Goal: Information Seeking & Learning: Learn about a topic

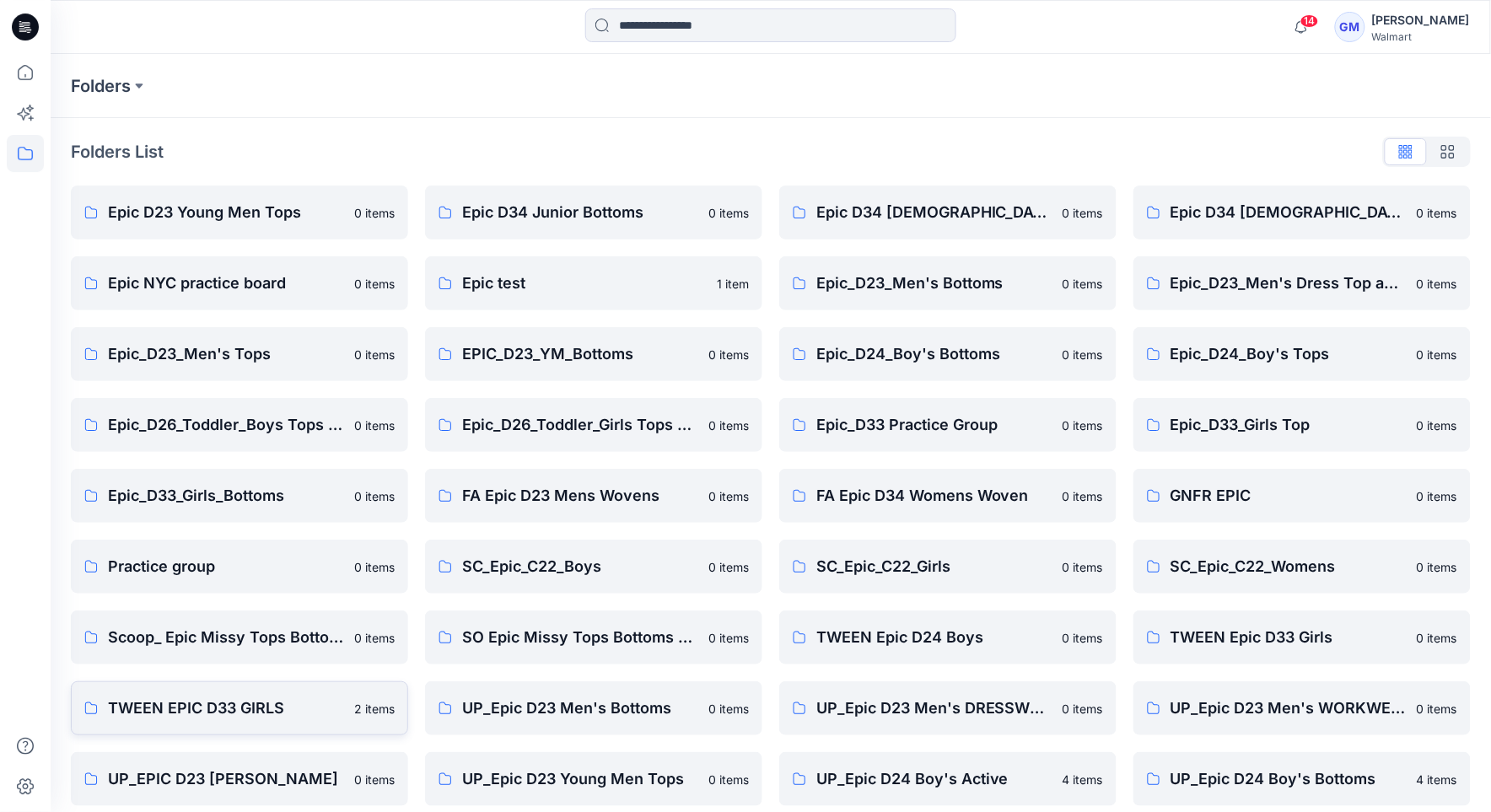
click at [168, 703] on p "TWEEN EPIC D33 GIRLS" at bounding box center [226, 707] width 236 height 23
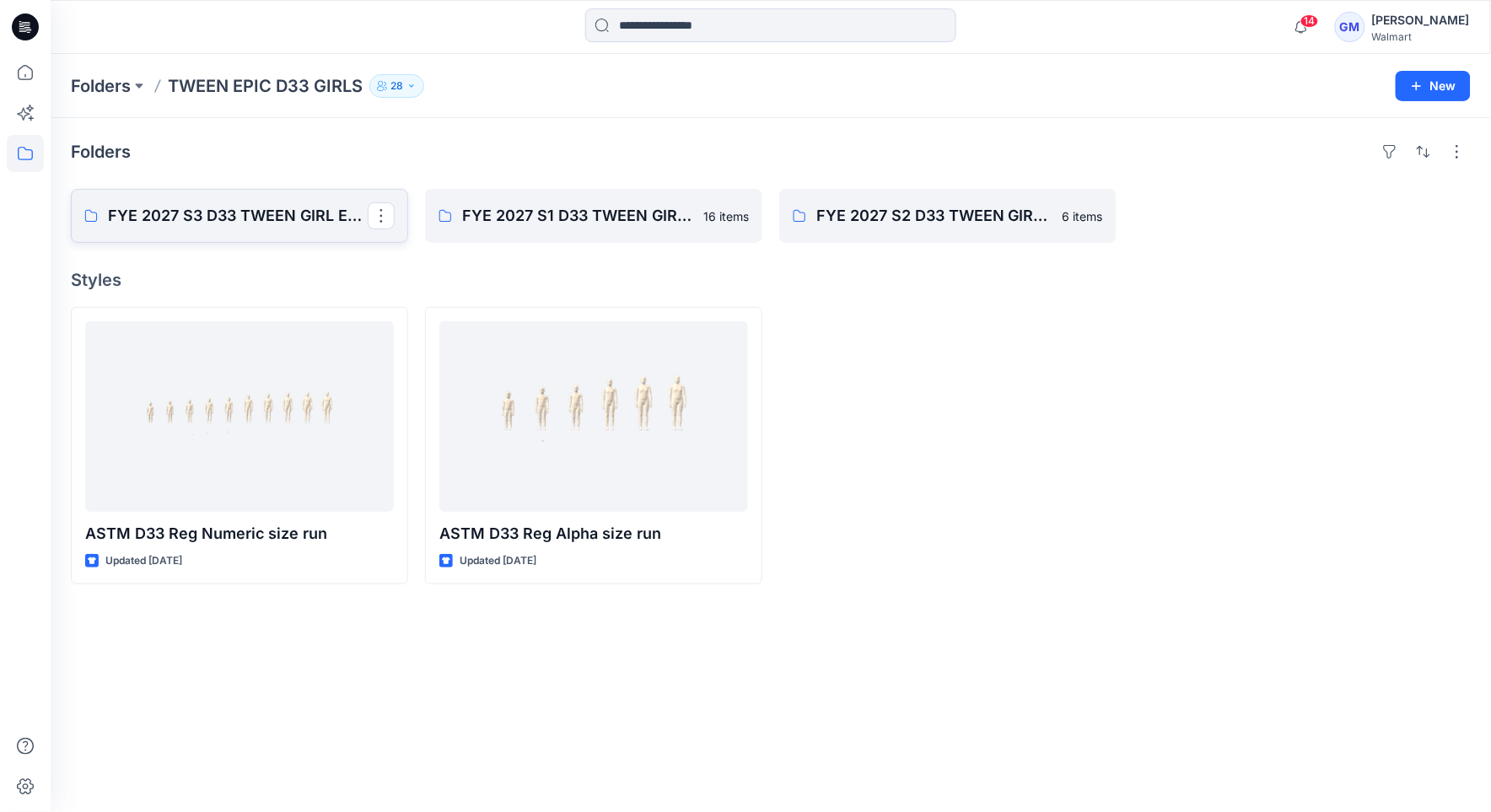
click at [262, 222] on p "FYE 2027 S3 D33 TWEEN GIRL EPIC" at bounding box center [238, 215] width 260 height 23
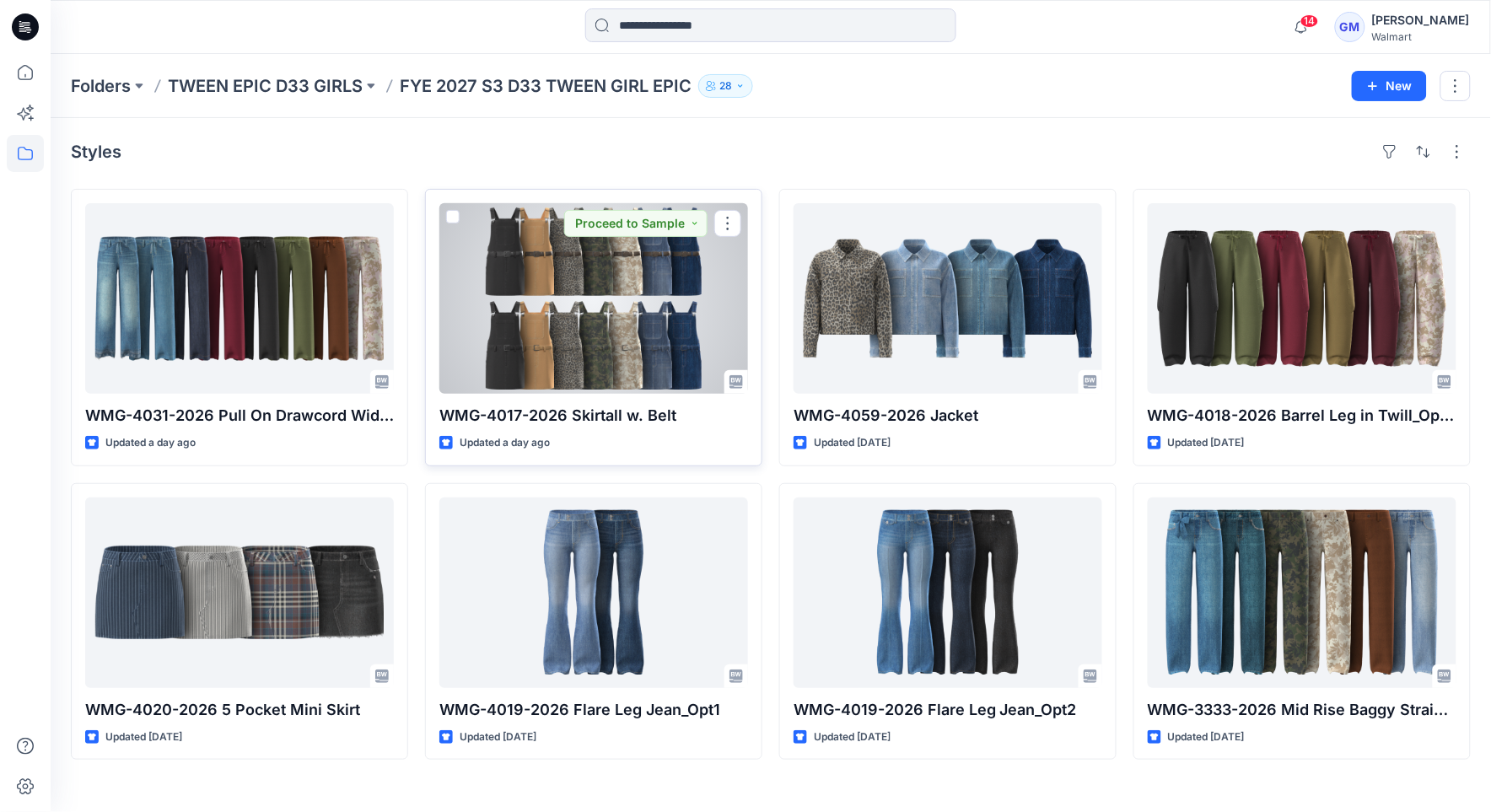
click at [529, 282] on div at bounding box center [593, 298] width 309 height 191
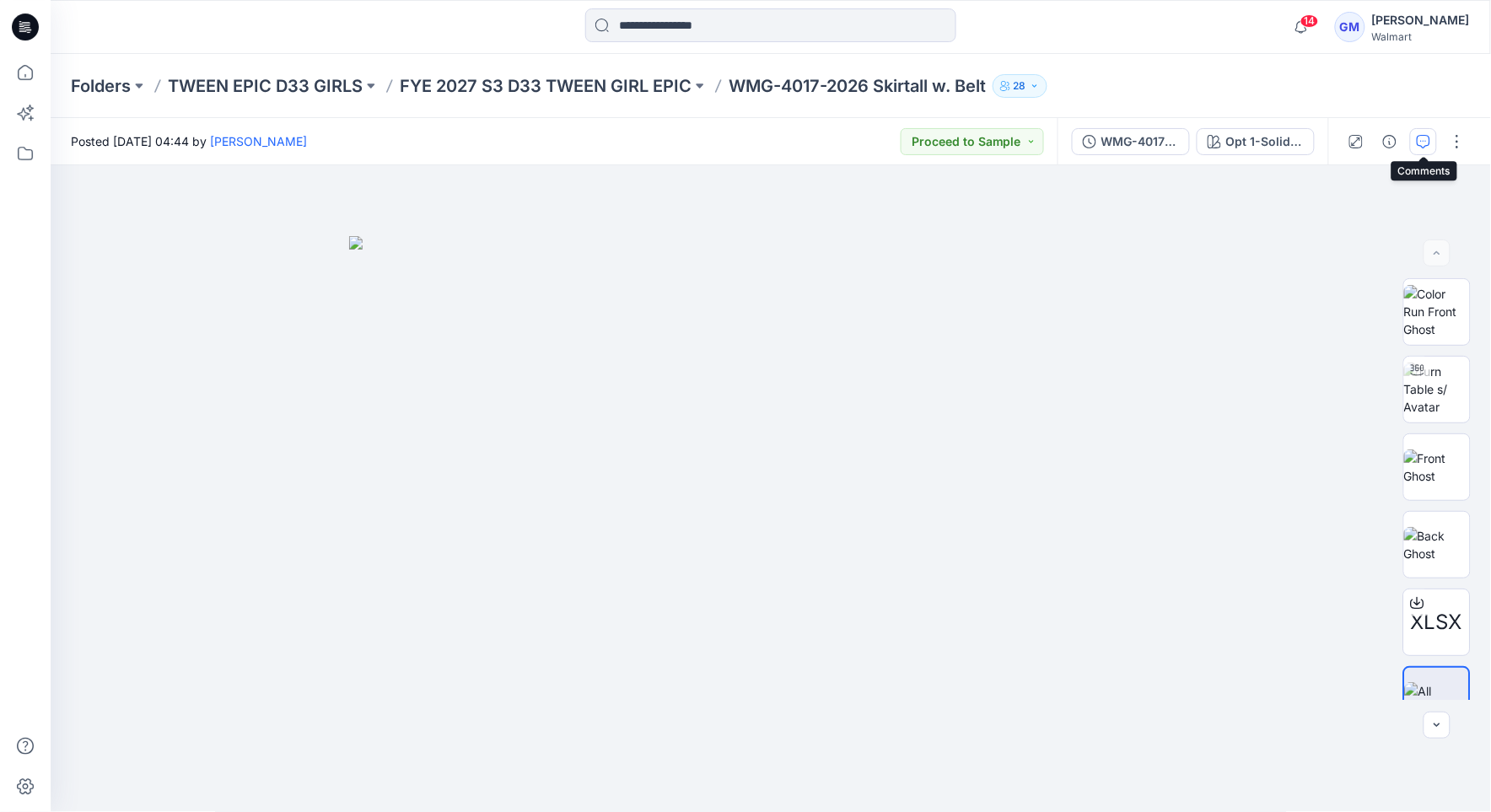
click at [1432, 137] on button "button" at bounding box center [1422, 141] width 27 height 27
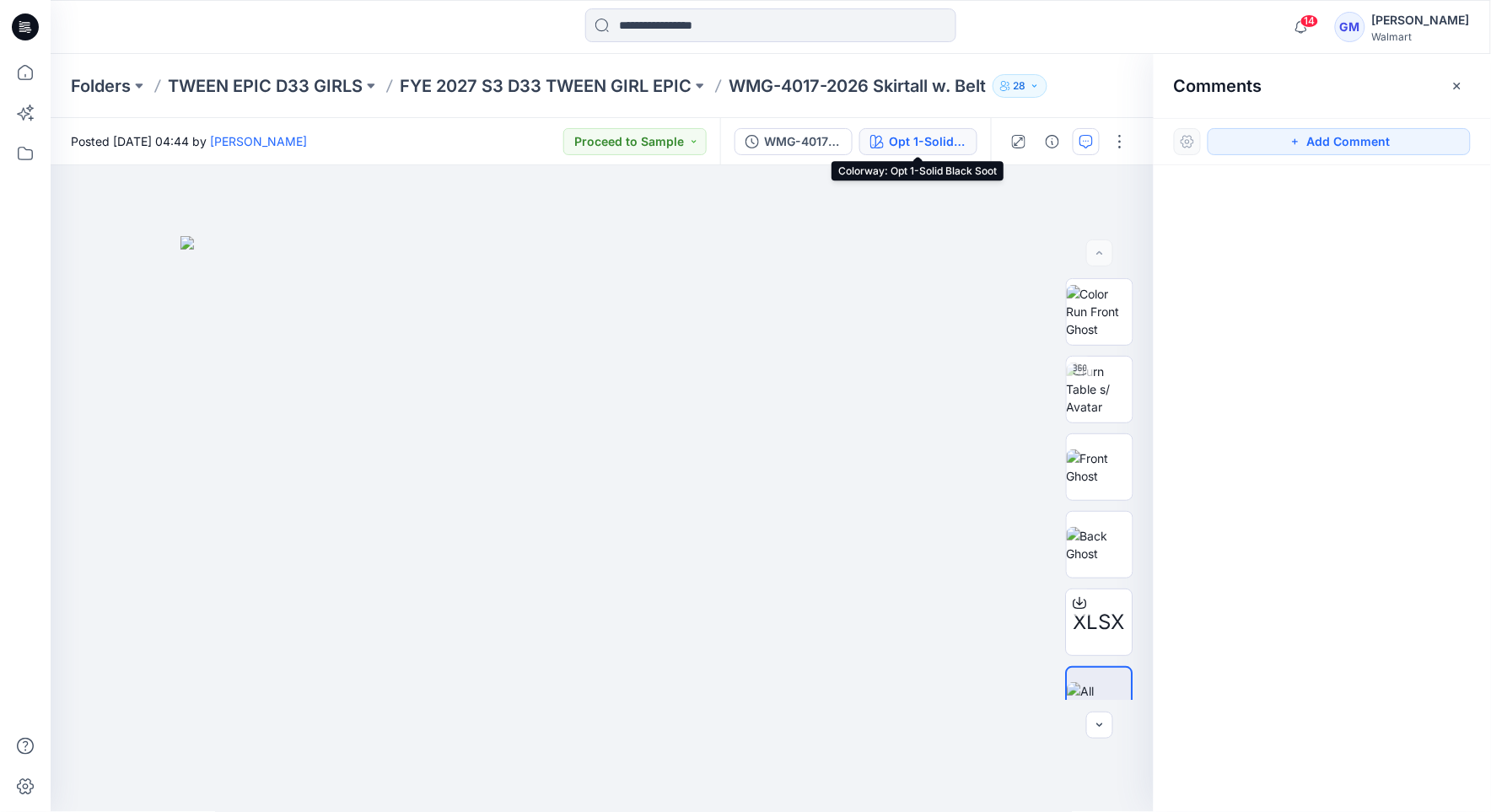
click at [944, 140] on div "Opt 1-Solid Black Soot" at bounding box center [927, 142] width 77 height 19
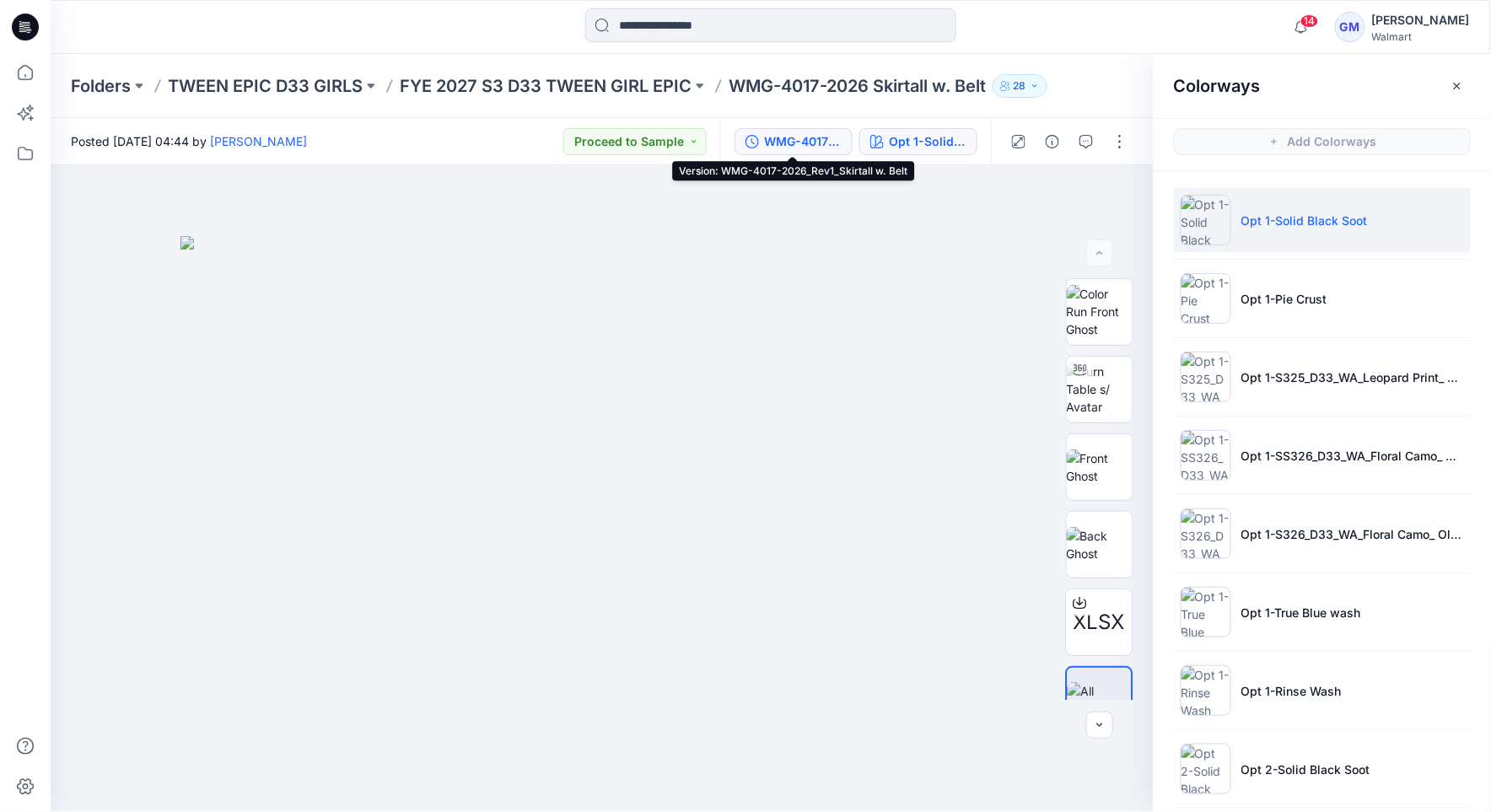
click at [807, 147] on div "WMG-4017-2026_Rev1_Skirtall w. Belt" at bounding box center [803, 142] width 77 height 19
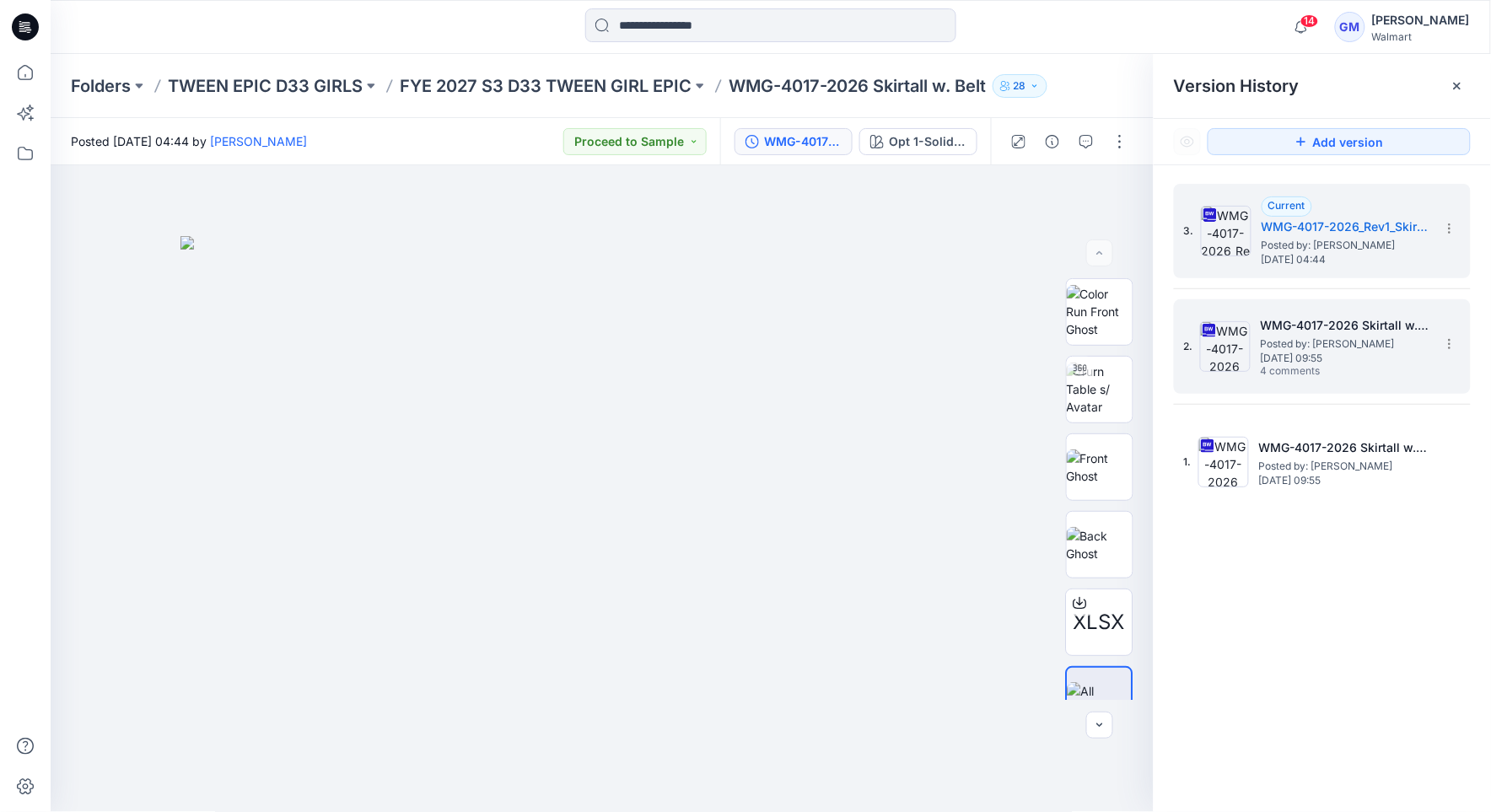
click at [1313, 335] on span "Posted by: Gayan Mahawithanalage" at bounding box center [1345, 344] width 168 height 17
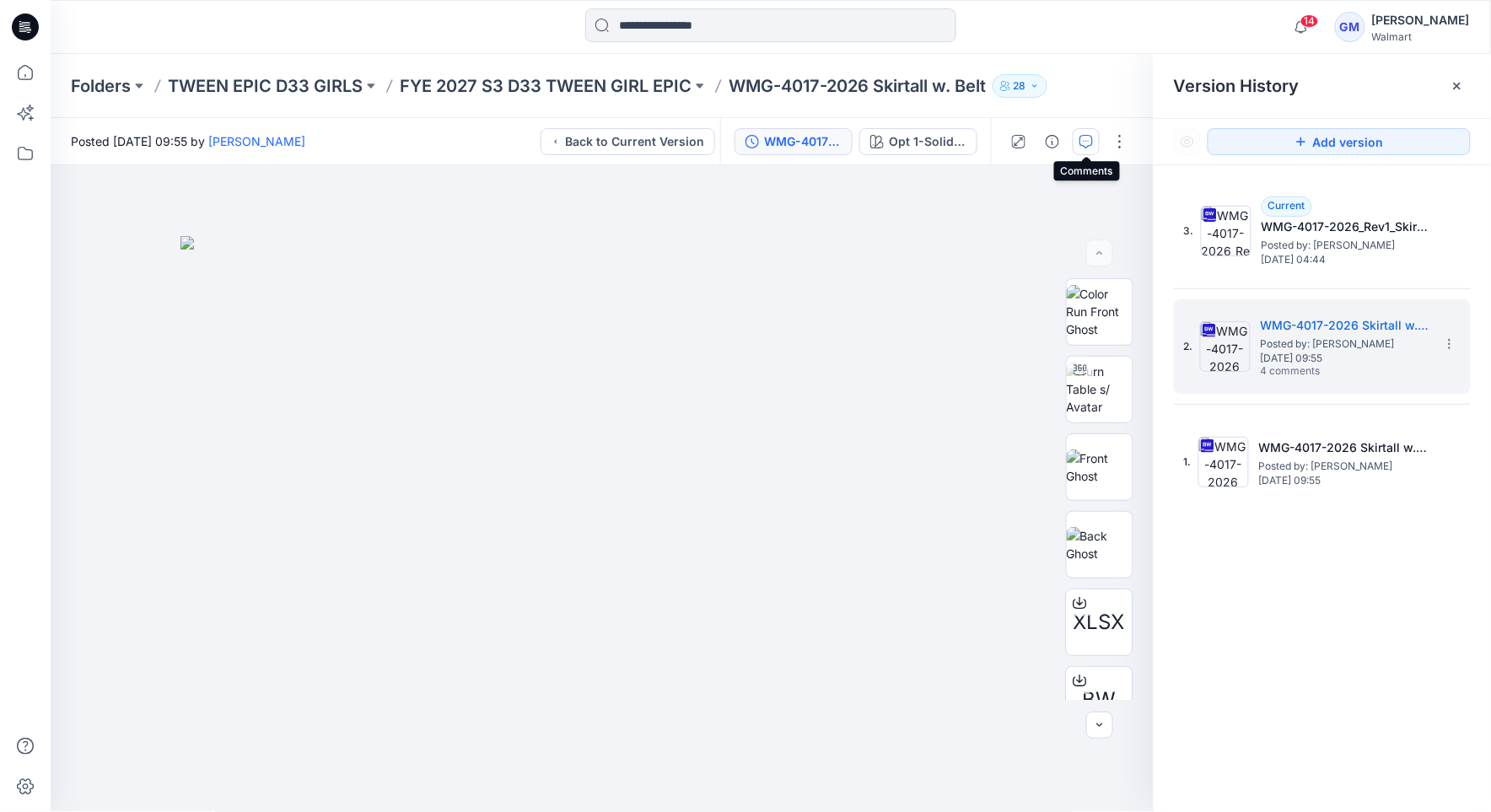
click at [1078, 143] on button "button" at bounding box center [1085, 141] width 27 height 27
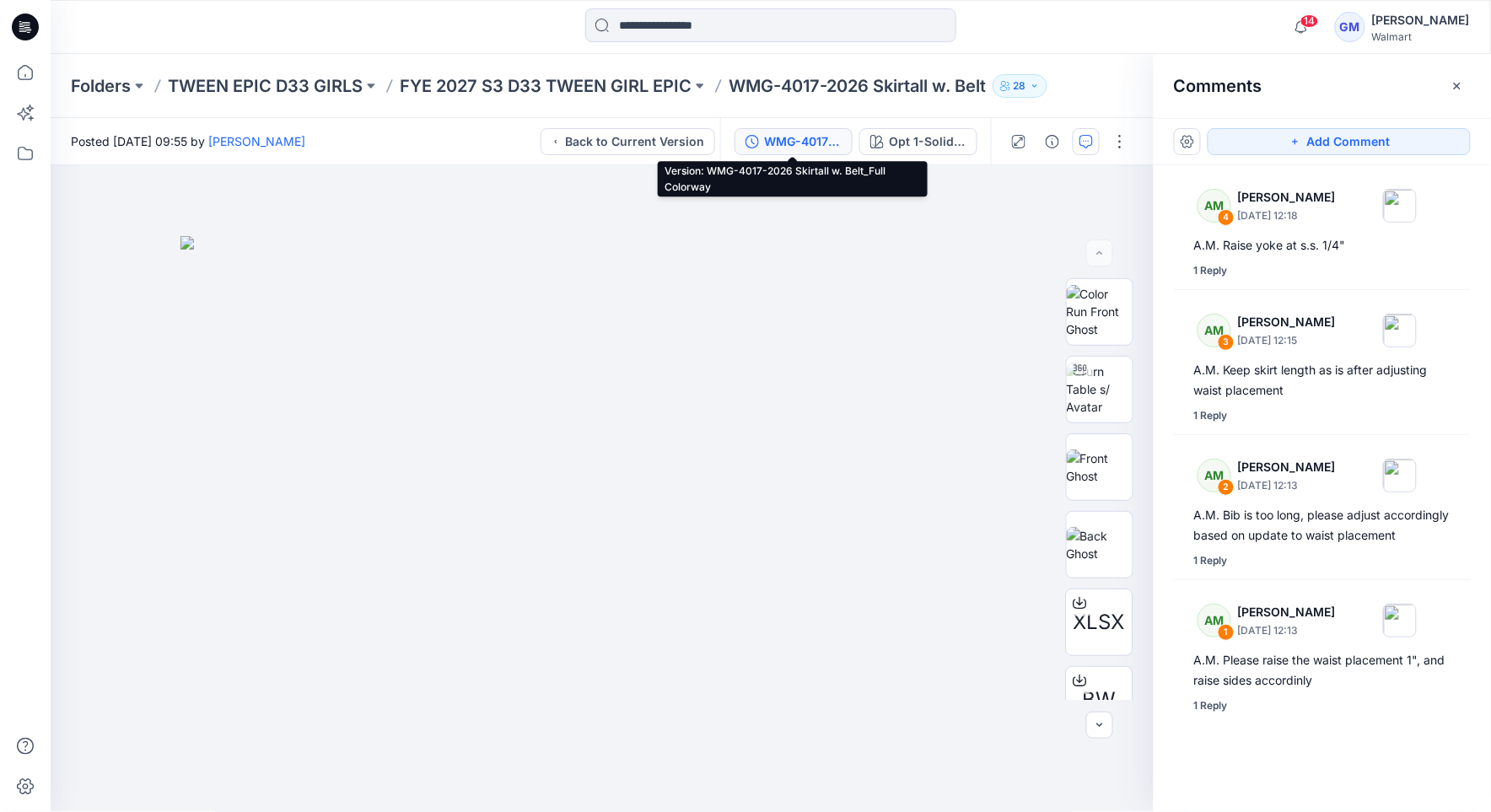
click at [808, 150] on div "WMG-4017-2026 Skirtall w. Belt_Full Colorway" at bounding box center [803, 142] width 77 height 19
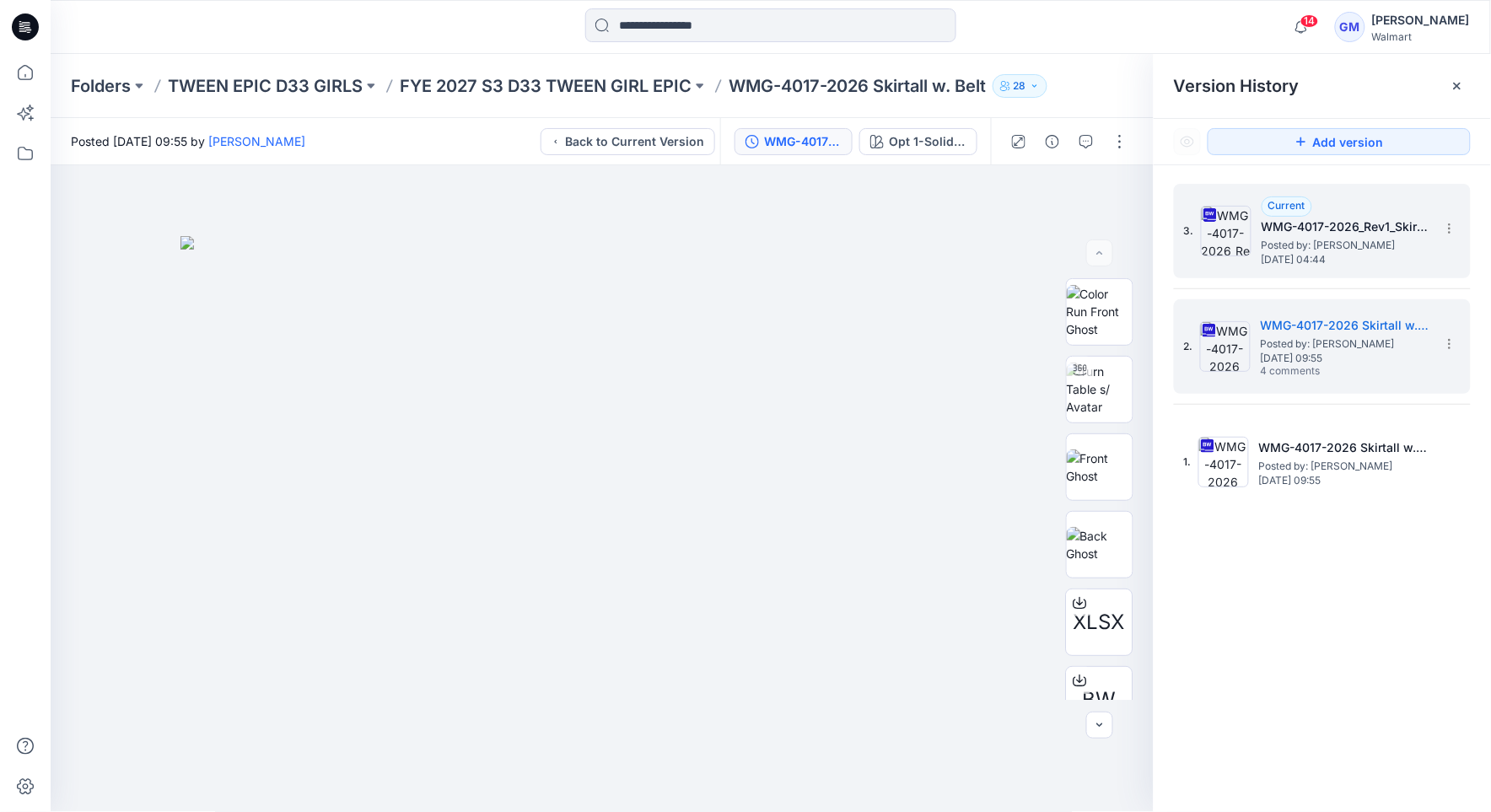
click at [1390, 242] on span "Posted by: Gayan Mahawithanalage" at bounding box center [1346, 246] width 168 height 17
